Goal: Task Accomplishment & Management: Manage account settings

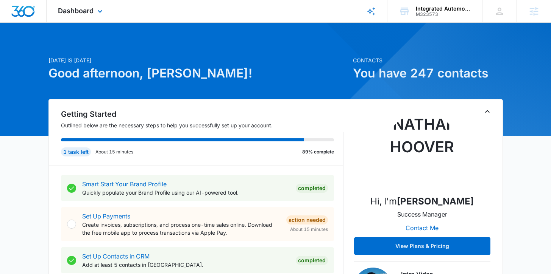
click at [102, 16] on div "Dashboard Apps Reputation Websites Forms CRM Email Social Content Ads Intellige…" at bounding box center [81, 11] width 69 height 22
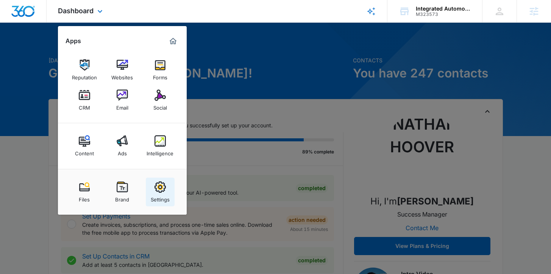
click at [162, 193] on div "Settings" at bounding box center [160, 198] width 19 height 10
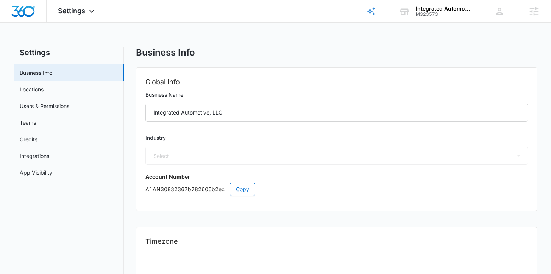
select select "44"
select select "US"
select select "America/[GEOGRAPHIC_DATA]"
click at [78, 9] on span "Settings" at bounding box center [71, 11] width 27 height 8
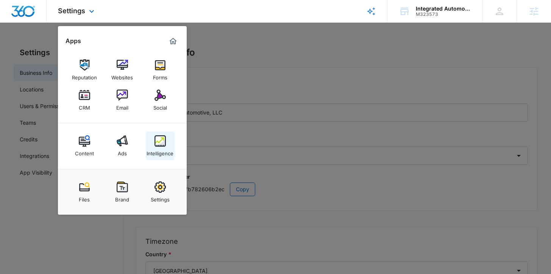
click at [162, 149] on div "Intelligence" at bounding box center [159, 152] width 27 height 10
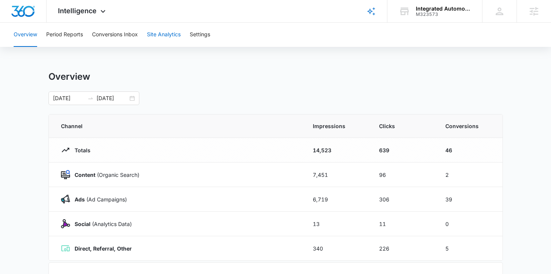
click at [177, 34] on button "Site Analytics" at bounding box center [164, 35] width 34 height 24
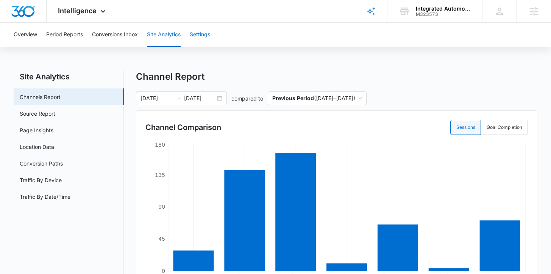
click at [195, 36] on button "Settings" at bounding box center [200, 35] width 20 height 24
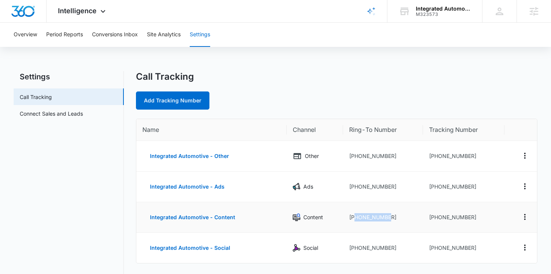
drag, startPoint x: 391, startPoint y: 218, endPoint x: 353, endPoint y: 212, distance: 39.0
click at [353, 216] on td "[PHONE_NUMBER]" at bounding box center [383, 217] width 80 height 31
